Goal: Transaction & Acquisition: Purchase product/service

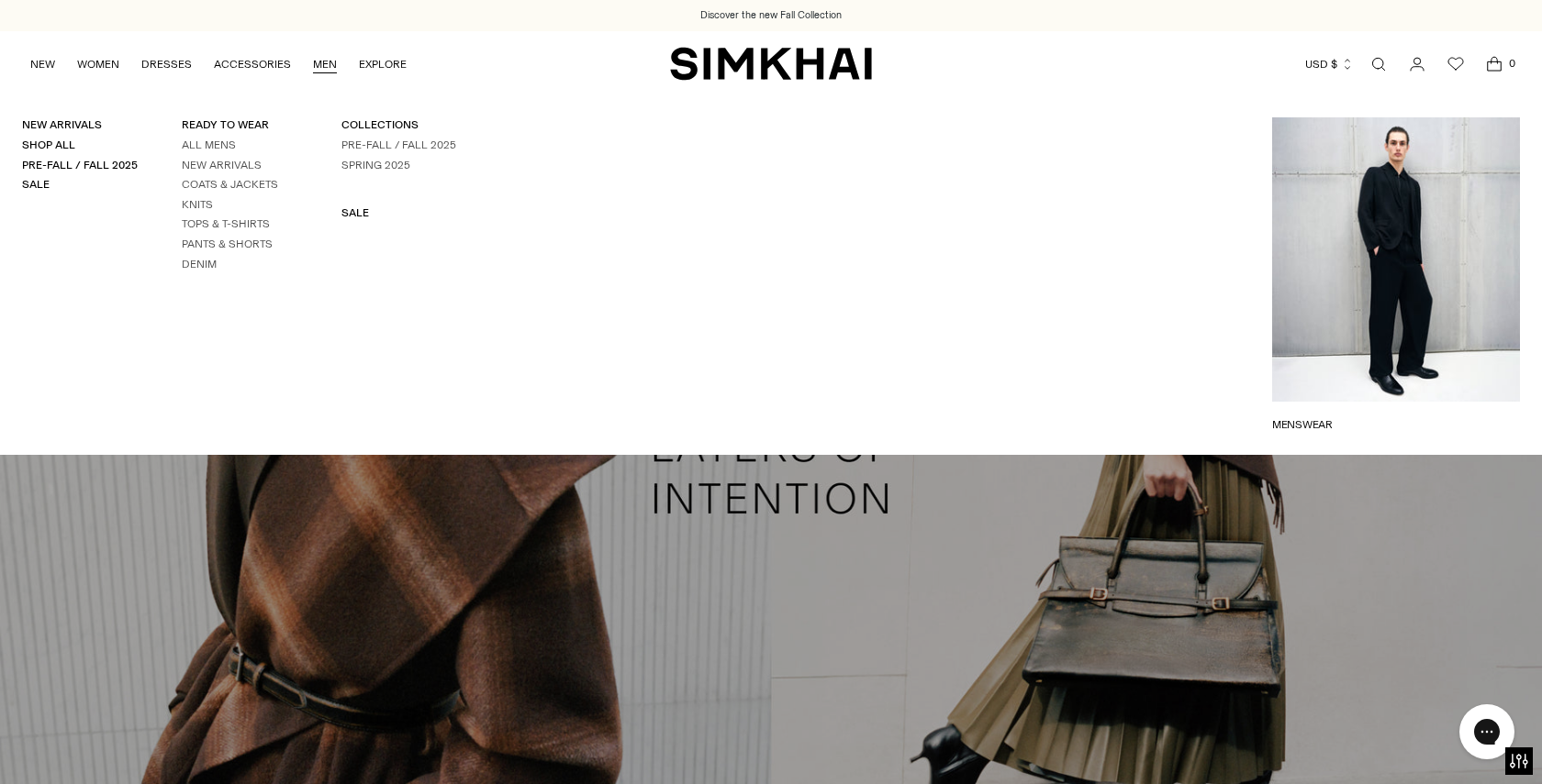
click at [319, 60] on link "MEN" at bounding box center [325, 65] width 24 height 40
